Goal: Task Accomplishment & Management: Manage account settings

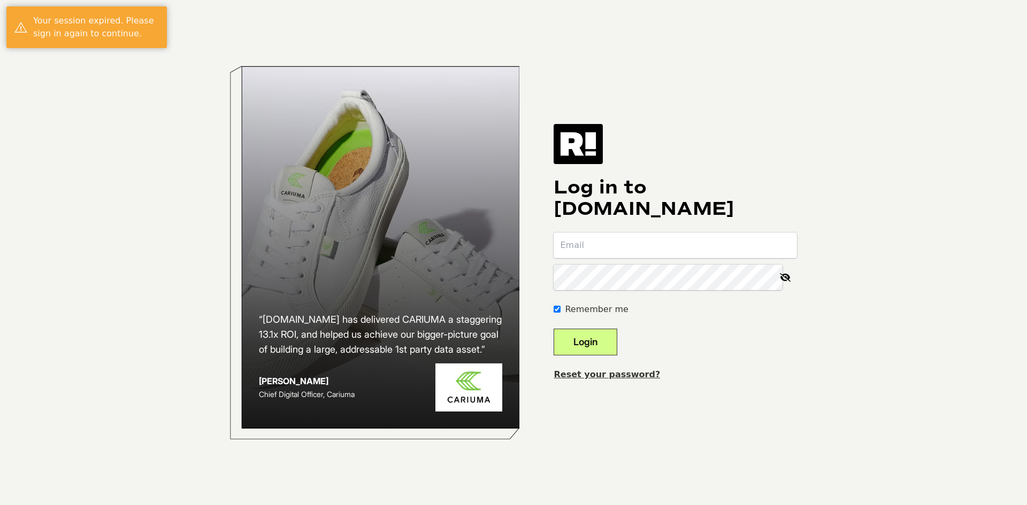
type input "[EMAIL_ADDRESS][DOMAIN_NAME]"
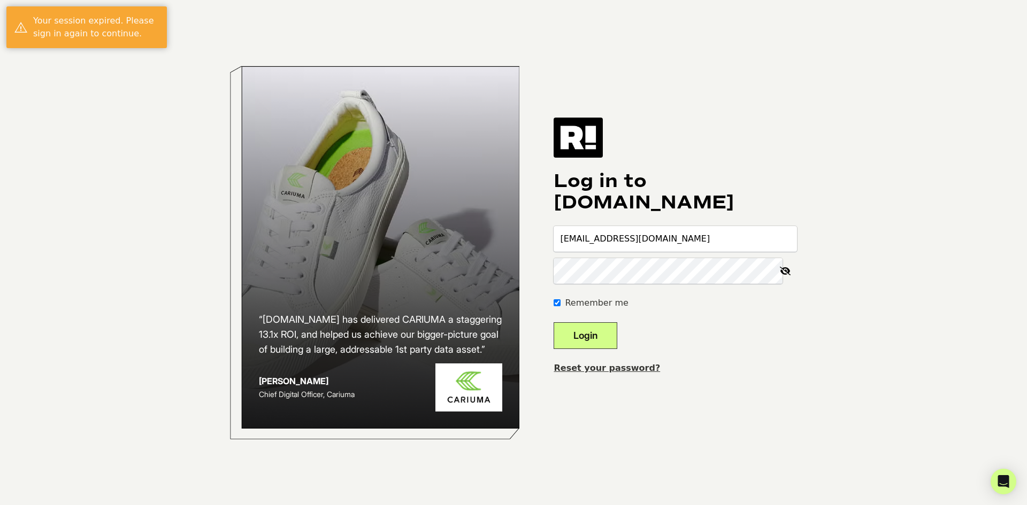
click at [602, 336] on button "Login" at bounding box center [585, 335] width 64 height 27
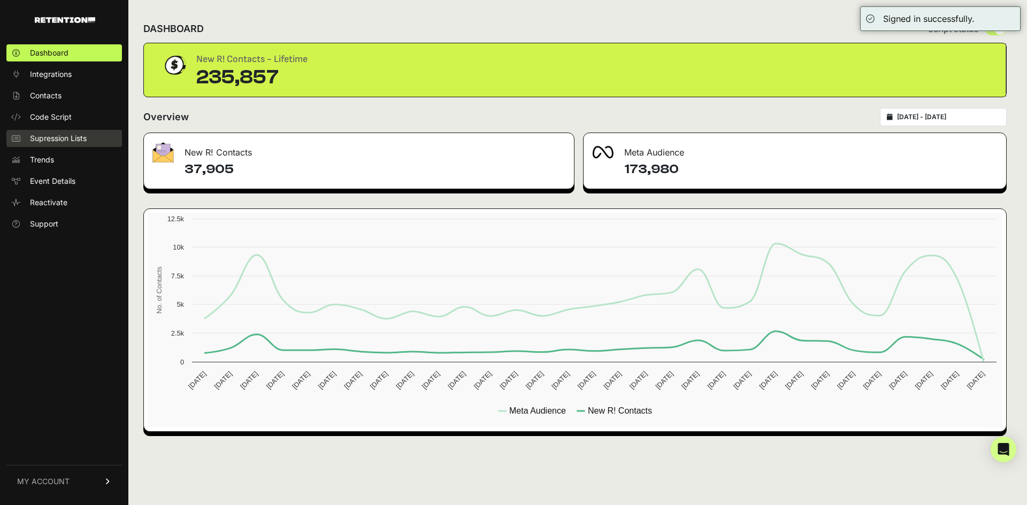
click at [47, 137] on span "Supression Lists" at bounding box center [58, 138] width 57 height 11
